Goal: Navigation & Orientation: Locate item on page

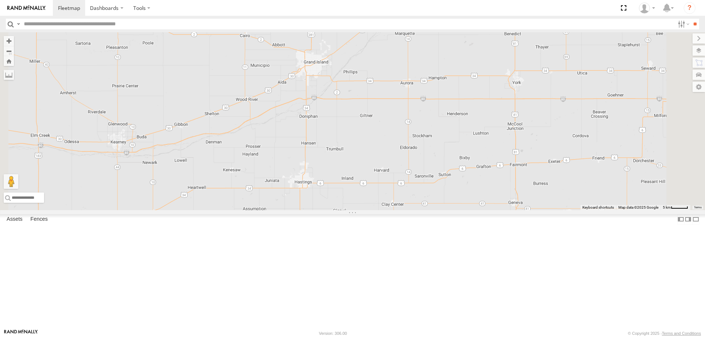
click at [319, 23] on span at bounding box center [311, 14] width 16 height 20
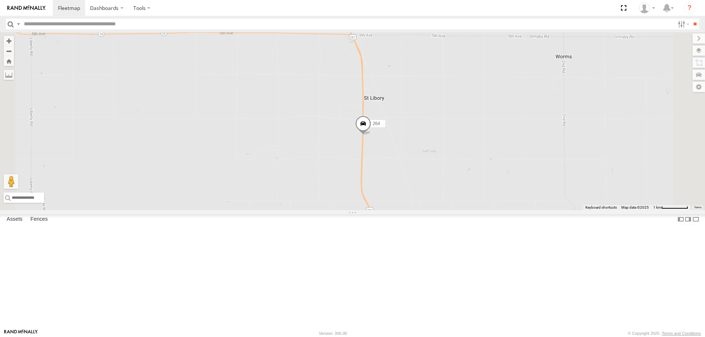
drag, startPoint x: 387, startPoint y: 161, endPoint x: 403, endPoint y: 204, distance: 45.9
click at [398, 194] on div "264 260" at bounding box center [352, 121] width 705 height 178
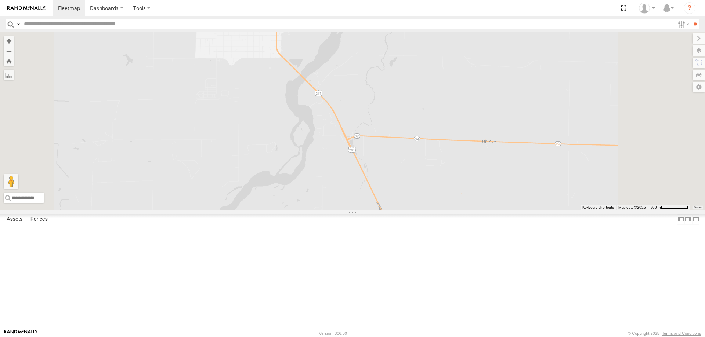
click at [696, 51] on label at bounding box center [698, 51] width 12 height 10
click at [0, 0] on span "Basemaps" at bounding box center [0, 0] width 0 height 0
click at [0, 0] on span "Satellite + Roadmap" at bounding box center [0, 0] width 0 height 0
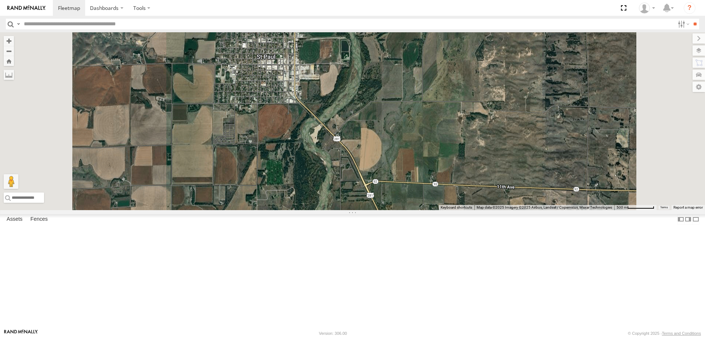
drag, startPoint x: 325, startPoint y: 136, endPoint x: 349, endPoint y: 260, distance: 126.3
click at [349, 210] on div "264 260" at bounding box center [352, 121] width 705 height 178
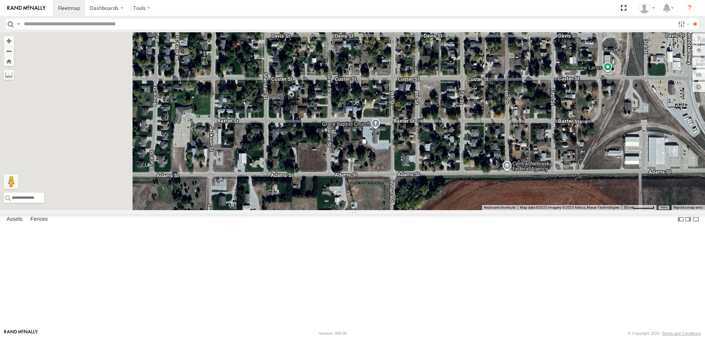
drag, startPoint x: 468, startPoint y: 266, endPoint x: 601, endPoint y: 182, distance: 157.9
click at [601, 182] on div "264 260" at bounding box center [352, 121] width 705 height 178
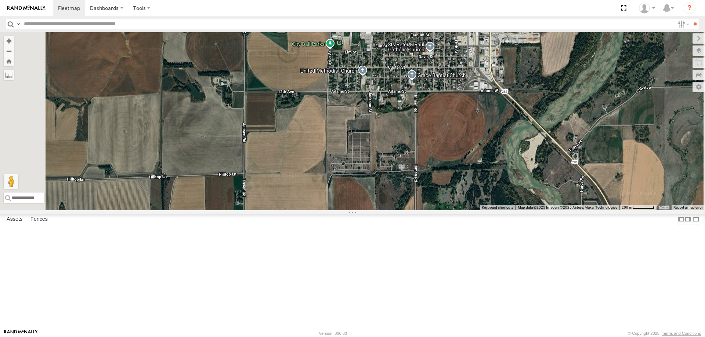
drag, startPoint x: 493, startPoint y: 237, endPoint x: 482, endPoint y: 172, distance: 65.8
click at [485, 175] on div "264 260" at bounding box center [352, 121] width 705 height 178
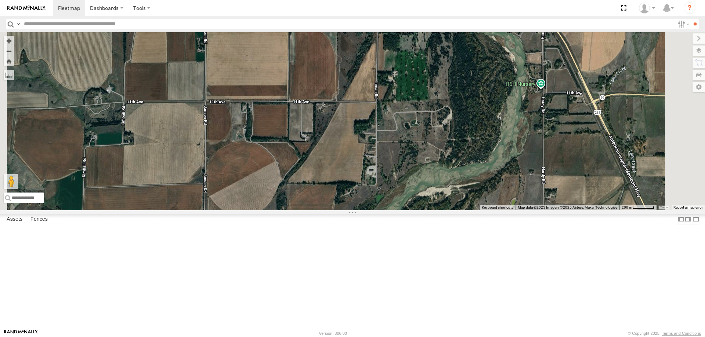
drag, startPoint x: 460, startPoint y: 233, endPoint x: 437, endPoint y: 180, distance: 58.0
click at [438, 182] on div "264 260" at bounding box center [352, 121] width 705 height 178
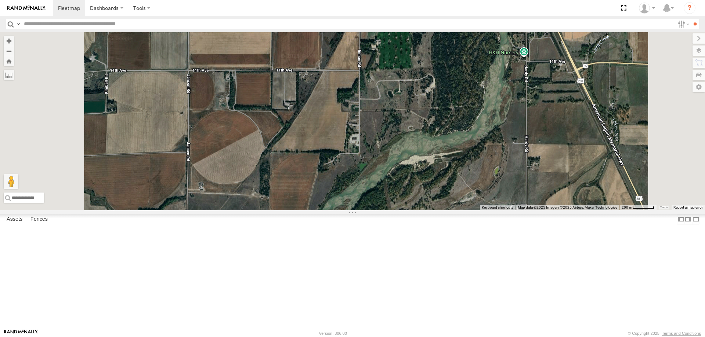
drag, startPoint x: 453, startPoint y: 96, endPoint x: 418, endPoint y: 217, distance: 125.9
click at [418, 210] on div "264 260" at bounding box center [352, 121] width 705 height 178
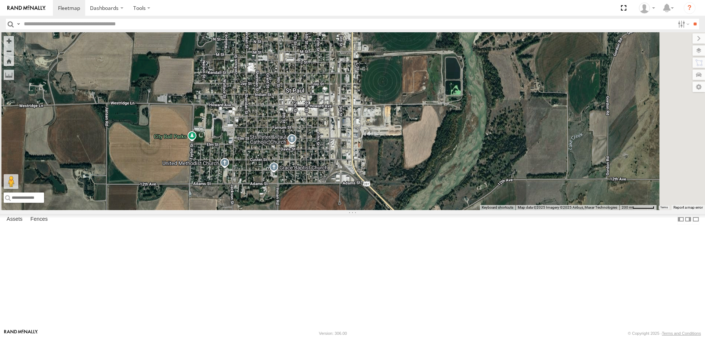
drag, startPoint x: 398, startPoint y: 146, endPoint x: 387, endPoint y: 235, distance: 89.6
click at [387, 210] on div "264 260" at bounding box center [352, 121] width 705 height 178
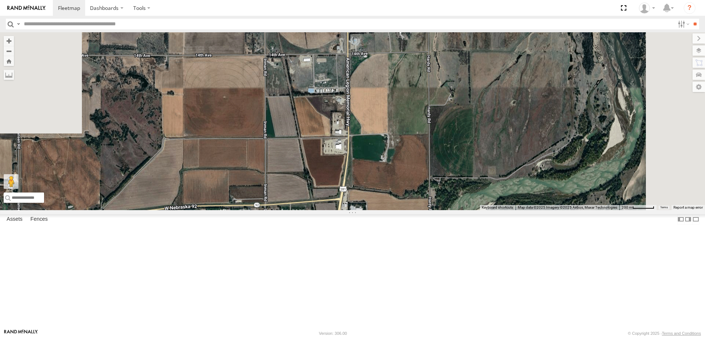
drag, startPoint x: 378, startPoint y: 160, endPoint x: 380, endPoint y: 229, distance: 69.0
click at [381, 210] on div "264 260" at bounding box center [352, 121] width 705 height 178
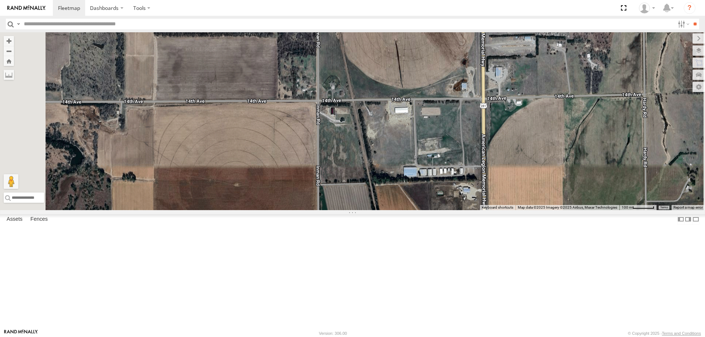
drag, startPoint x: 397, startPoint y: 211, endPoint x: 384, endPoint y: 149, distance: 64.2
click at [385, 149] on div "264 260" at bounding box center [352, 121] width 705 height 178
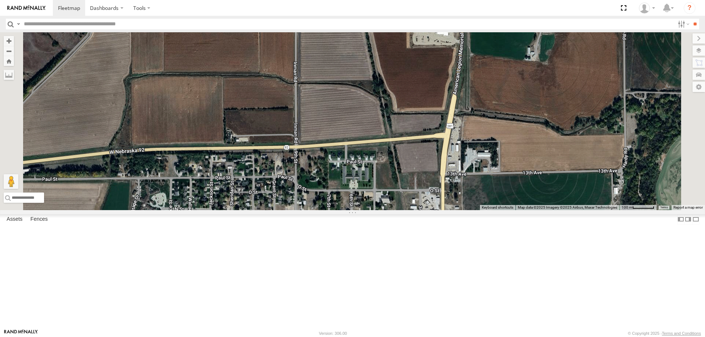
drag, startPoint x: 381, startPoint y: 236, endPoint x: 387, endPoint y: 157, distance: 78.8
click at [387, 158] on div "264 260" at bounding box center [352, 121] width 705 height 178
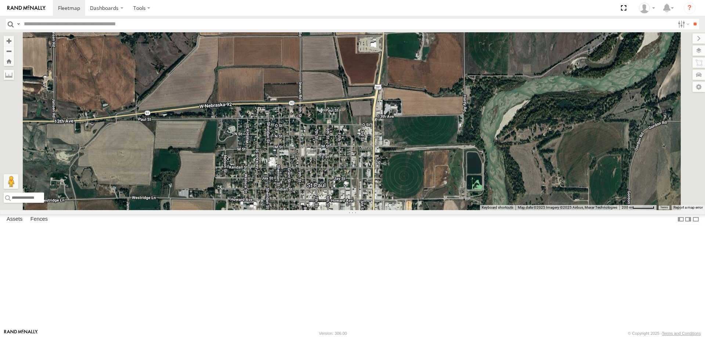
drag, startPoint x: 379, startPoint y: 258, endPoint x: 401, endPoint y: 144, distance: 116.3
click at [402, 149] on div "264 260" at bounding box center [352, 121] width 705 height 178
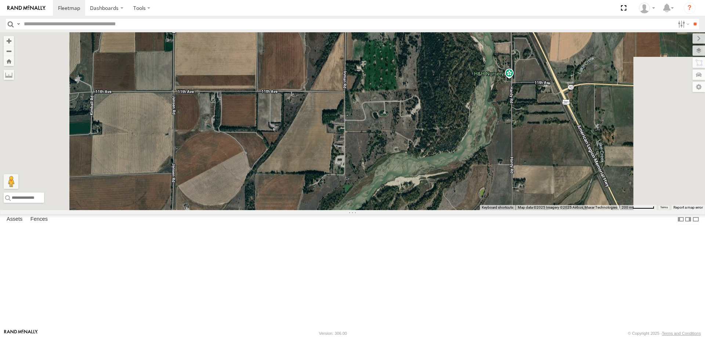
drag, startPoint x: 459, startPoint y: 207, endPoint x: 453, endPoint y: 122, distance: 85.0
click at [454, 124] on div "264 260" at bounding box center [352, 121] width 705 height 178
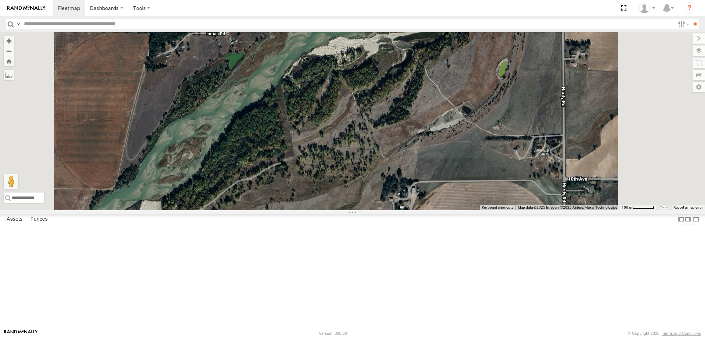
drag, startPoint x: 468, startPoint y: 166, endPoint x: 363, endPoint y: 210, distance: 114.5
click at [363, 210] on div "264 260" at bounding box center [352, 121] width 705 height 178
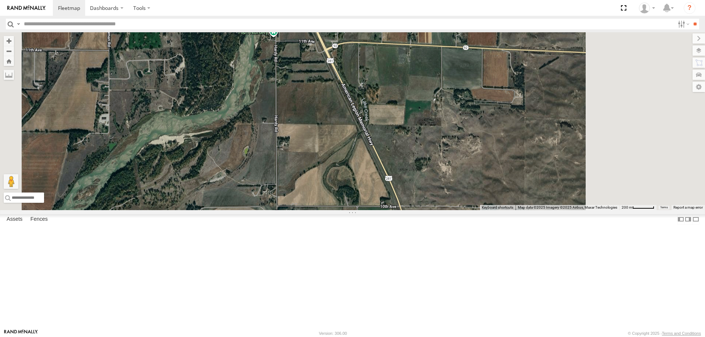
drag, startPoint x: 408, startPoint y: 193, endPoint x: 377, endPoint y: 225, distance: 44.4
click at [377, 210] on div "264 260" at bounding box center [352, 121] width 705 height 178
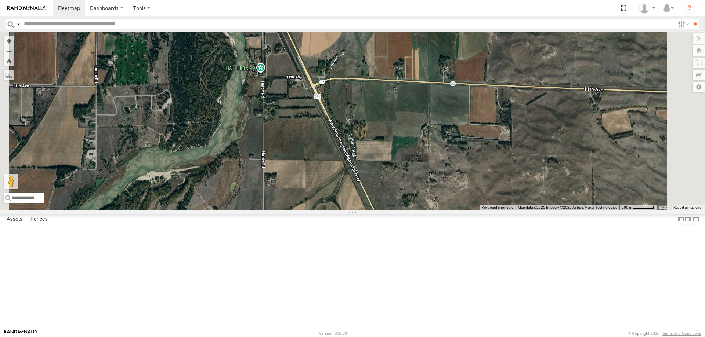
drag, startPoint x: 326, startPoint y: 193, endPoint x: 348, endPoint y: 133, distance: 64.3
click at [348, 133] on div at bounding box center [352, 121] width 705 height 178
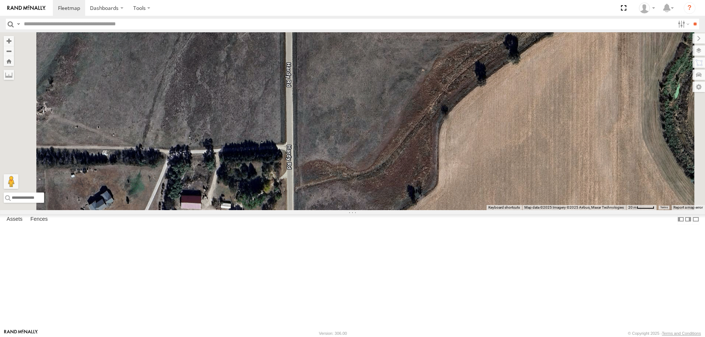
drag, startPoint x: 255, startPoint y: 179, endPoint x: 450, endPoint y: 218, distance: 198.9
click at [449, 210] on div at bounding box center [352, 121] width 705 height 178
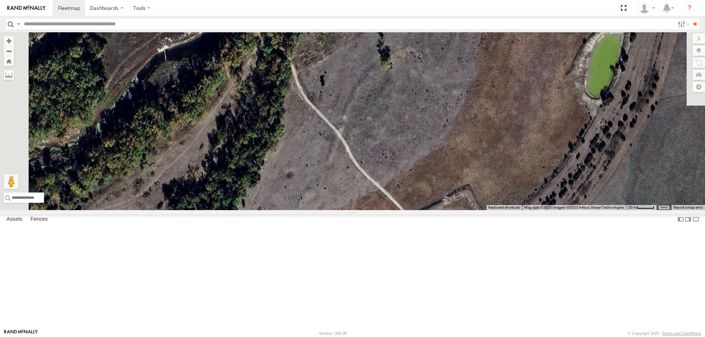
drag, startPoint x: 423, startPoint y: 220, endPoint x: 421, endPoint y: 255, distance: 35.6
click at [420, 210] on div at bounding box center [352, 121] width 705 height 178
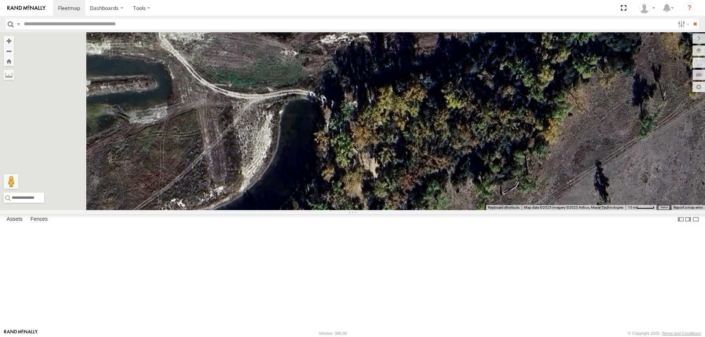
drag, startPoint x: 347, startPoint y: 185, endPoint x: 441, endPoint y: 251, distance: 114.9
click at [440, 210] on div at bounding box center [352, 121] width 705 height 178
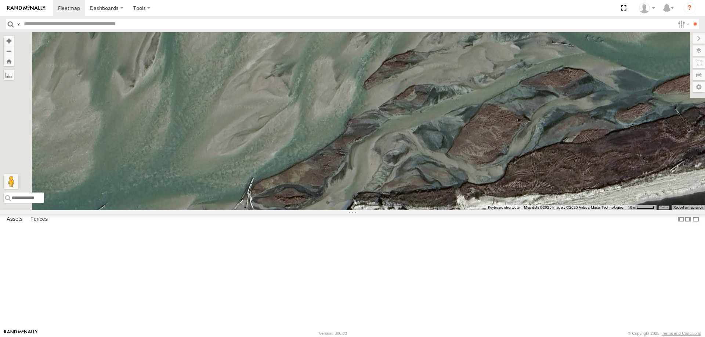
drag, startPoint x: 417, startPoint y: 181, endPoint x: 410, endPoint y: 160, distance: 21.8
click at [411, 163] on div at bounding box center [352, 121] width 705 height 178
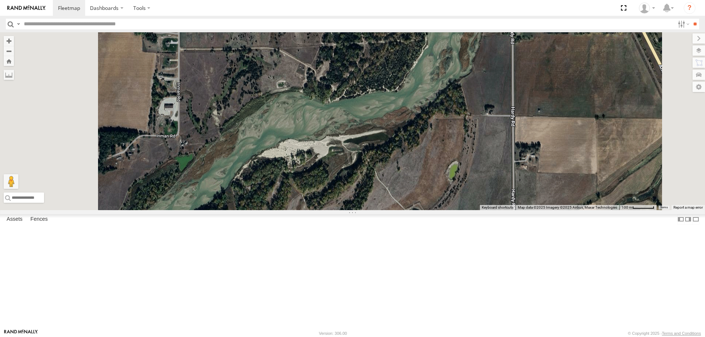
drag, startPoint x: 297, startPoint y: 133, endPoint x: 313, endPoint y: 188, distance: 56.5
click at [314, 186] on div at bounding box center [352, 121] width 705 height 178
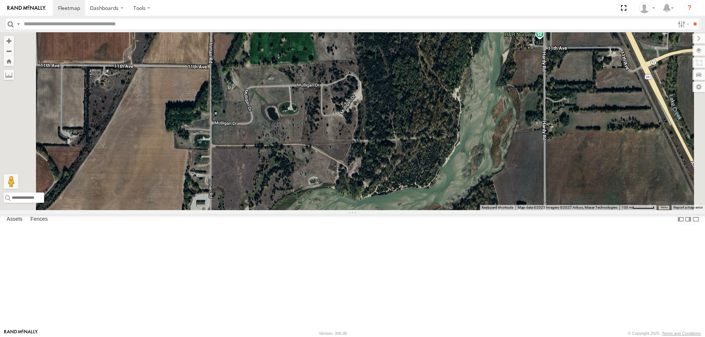
drag, startPoint x: 320, startPoint y: 246, endPoint x: 359, endPoint y: 191, distance: 67.4
click at [356, 197] on div at bounding box center [352, 121] width 705 height 178
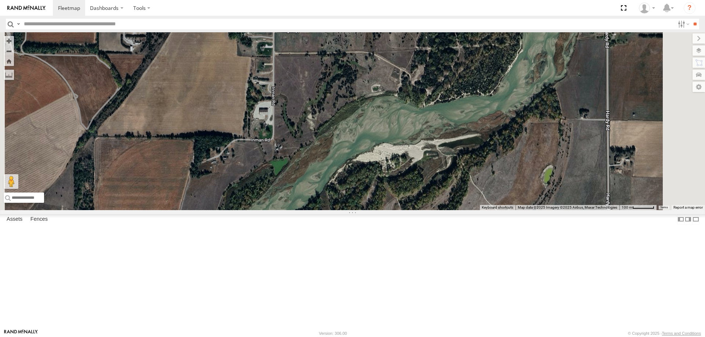
drag, startPoint x: 303, startPoint y: 224, endPoint x: 387, endPoint y: 175, distance: 96.9
click at [386, 175] on div at bounding box center [352, 121] width 705 height 178
